Goal: Transaction & Acquisition: Purchase product/service

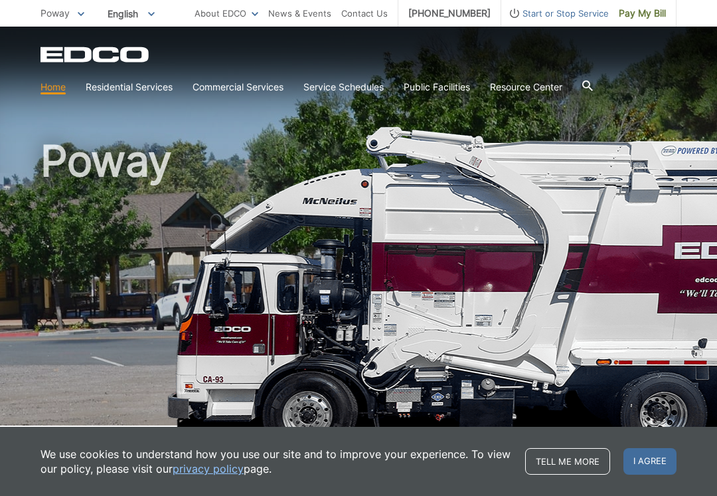
click at [643, 6] on span "Pay My Bill" at bounding box center [642, 13] width 47 height 15
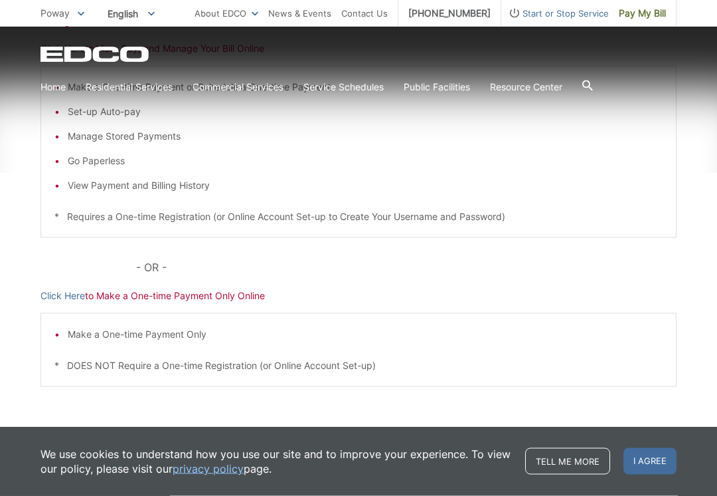
scroll to position [323, 0]
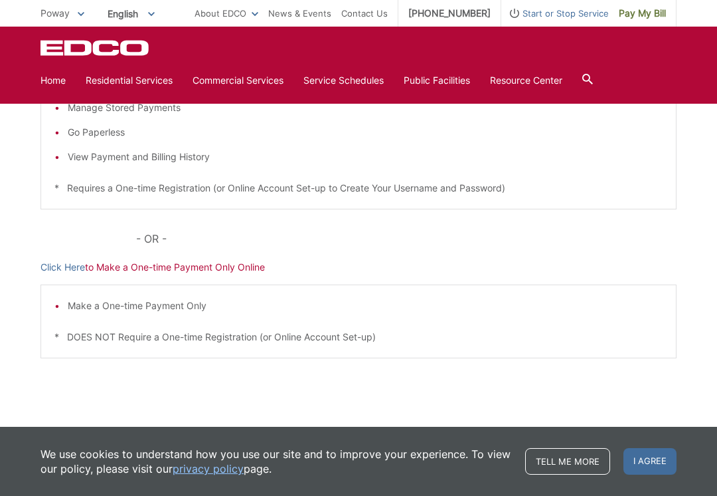
click at [464, 369] on div "Pay Your Bill Click Here to View, Pay, and Manage Your Bill Online Make a One-t…" at bounding box center [359, 176] width 636 height 535
click at [456, 304] on li "Make a One-time Payment Only" at bounding box center [365, 305] width 595 height 15
click at [650, 89] on section "Home Residential Services Curbside Pickup Recycling Organic Recycling Trash Hou…" at bounding box center [359, 80] width 636 height 25
click at [244, 264] on p "Click Here to Make a One-time Payment Only Online" at bounding box center [359, 267] width 636 height 15
click at [175, 261] on p "Click Here to Make a One-time Payment Only Online" at bounding box center [359, 267] width 636 height 15
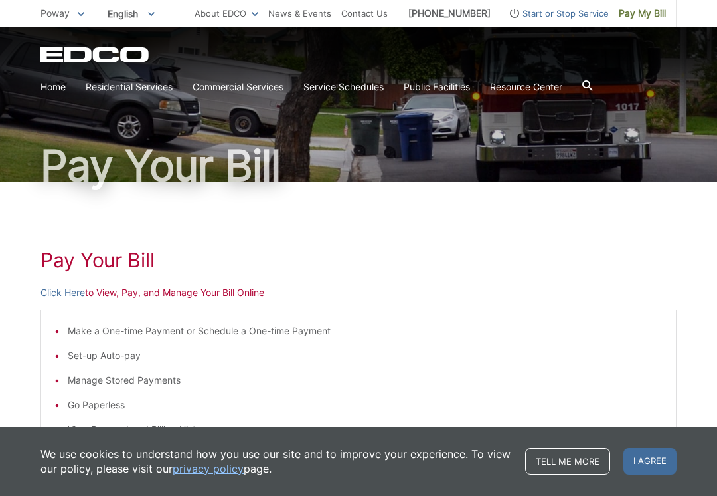
scroll to position [50, 0]
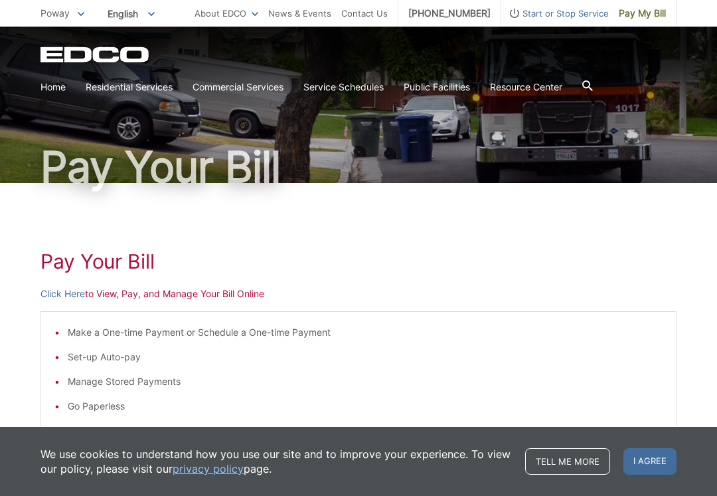
click at [188, 290] on p "Click Here to View, Pay, and Manage Your Bill Online" at bounding box center [359, 293] width 636 height 15
click at [135, 292] on p "Click Here to View, Pay, and Manage Your Bill Online" at bounding box center [359, 293] width 636 height 15
click at [120, 294] on p "Click Here to View, Pay, and Manage Your Bill Online" at bounding box center [359, 293] width 636 height 15
click at [76, 288] on link "Click Here" at bounding box center [63, 293] width 45 height 15
